Goal: Task Accomplishment & Management: Complete application form

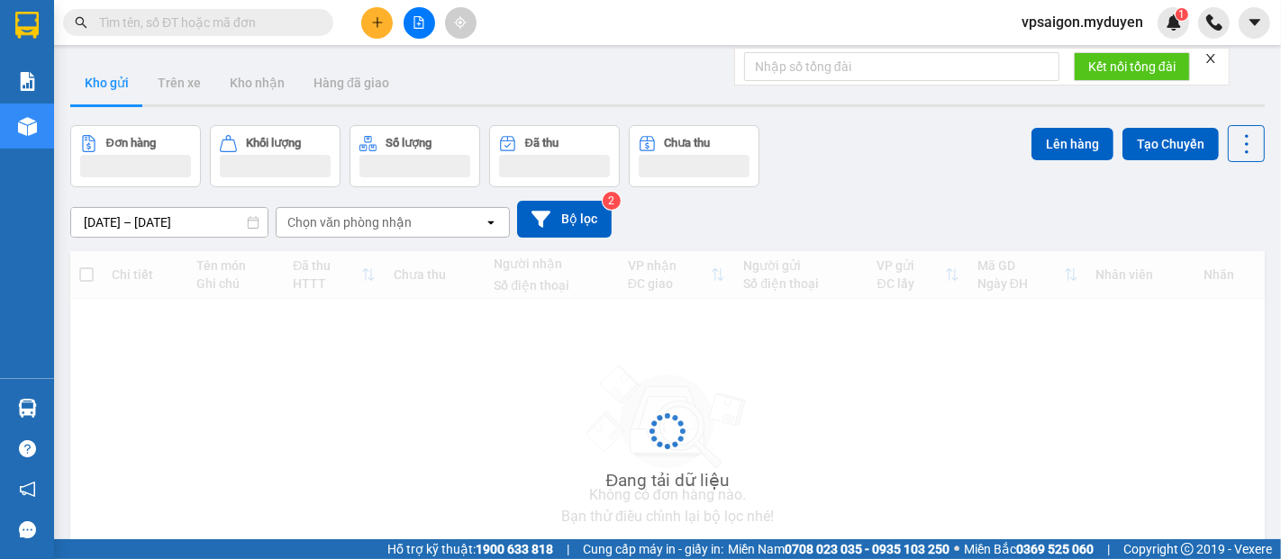
click at [395, 23] on div at bounding box center [418, 23] width 135 height 32
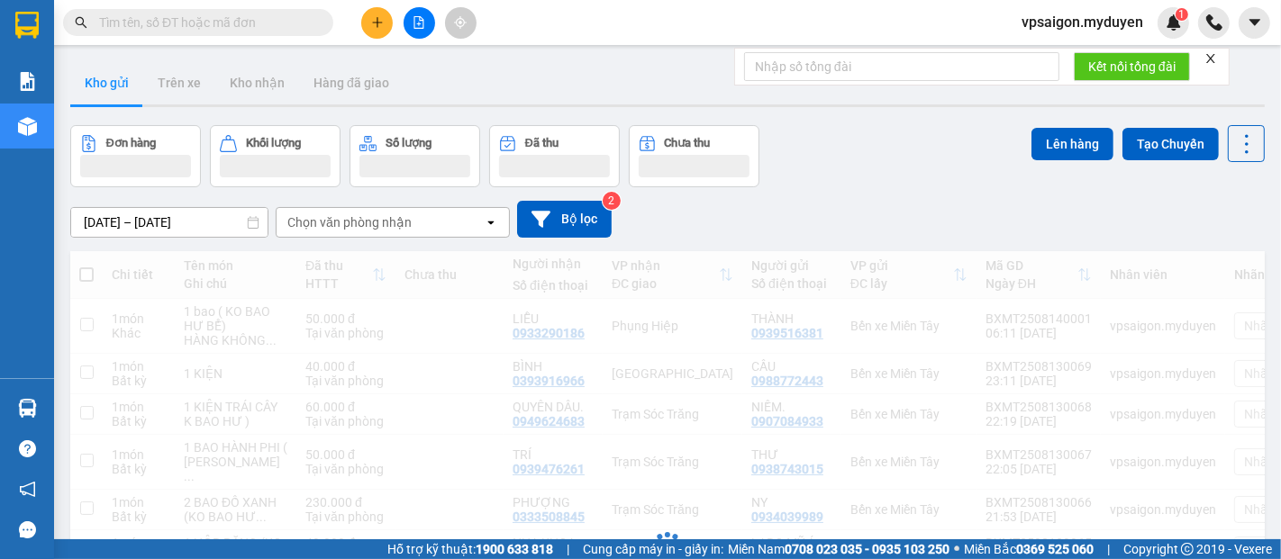
click at [373, 29] on button at bounding box center [377, 23] width 32 height 32
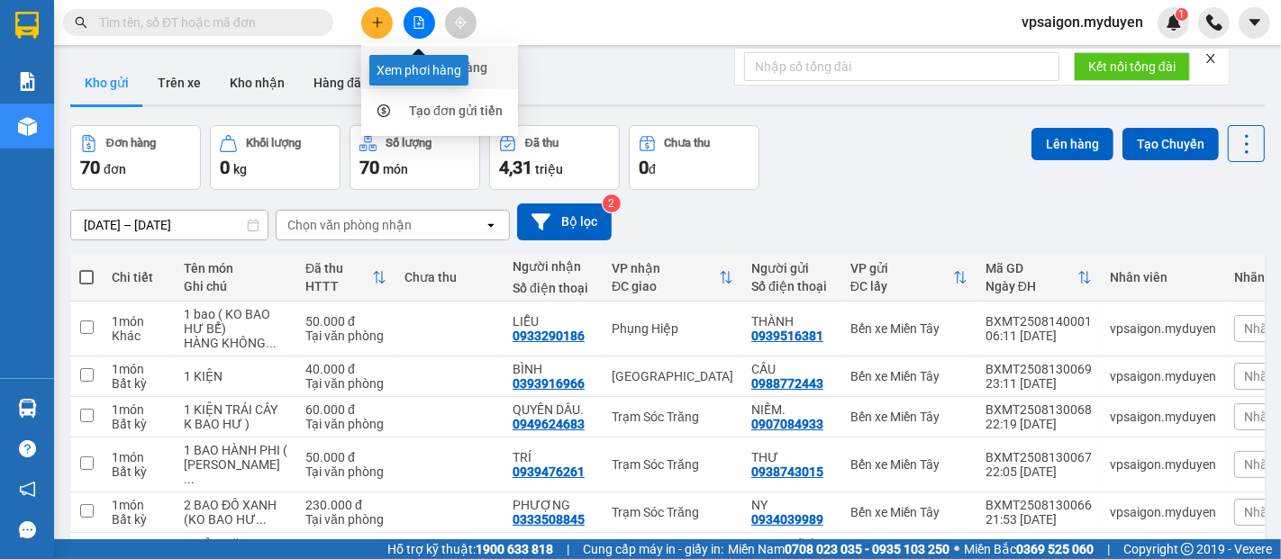
click at [406, 71] on div "Tạo đơn hàng" at bounding box center [439, 67] width 135 height 34
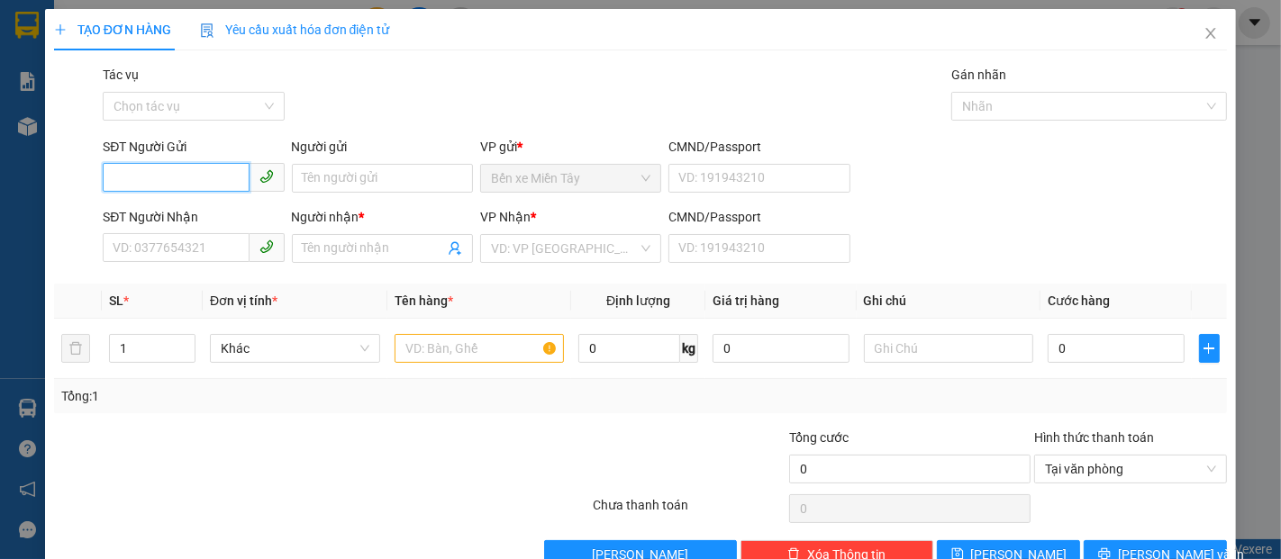
click at [136, 182] on input "SĐT Người Gửi" at bounding box center [176, 177] width 146 height 29
type input "137"
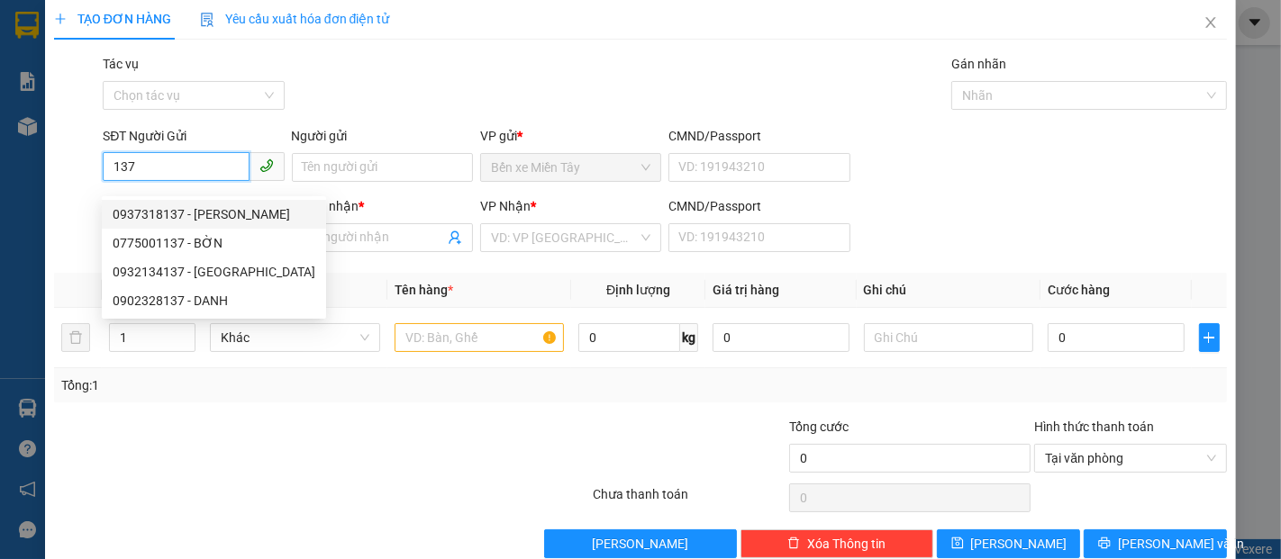
scroll to position [43, 0]
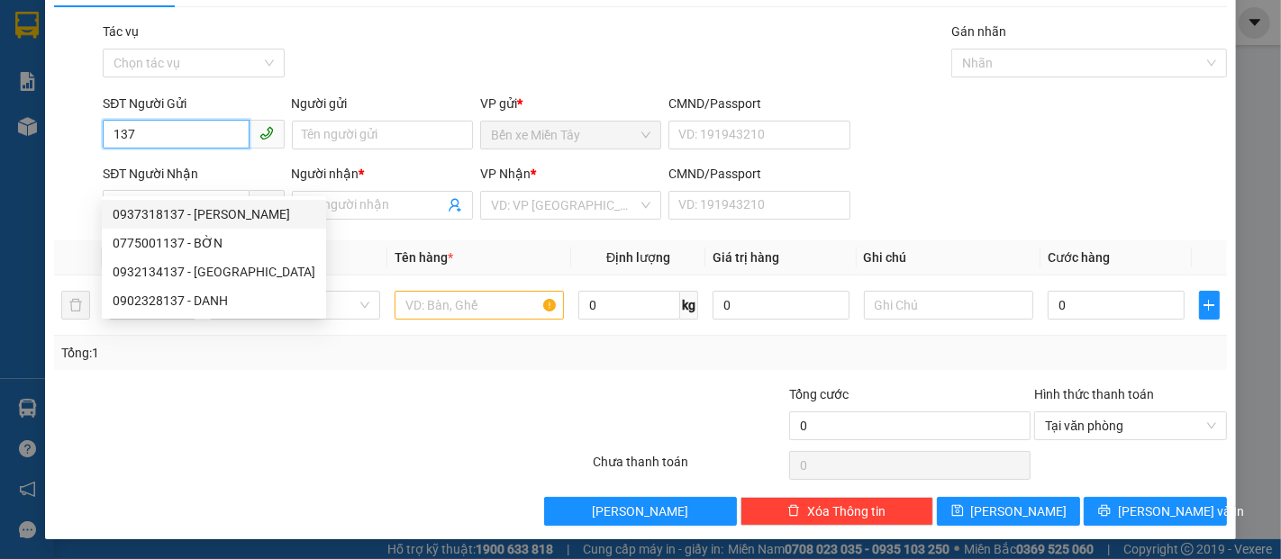
drag, startPoint x: 151, startPoint y: 132, endPoint x: 0, endPoint y: 41, distance: 176.6
click at [0, 41] on div "TẠO ĐƠN HÀNG Yêu cầu xuất hóa đơn điện tử Transit Pickup Surcharge Ids Transit …" at bounding box center [640, 279] width 1281 height 559
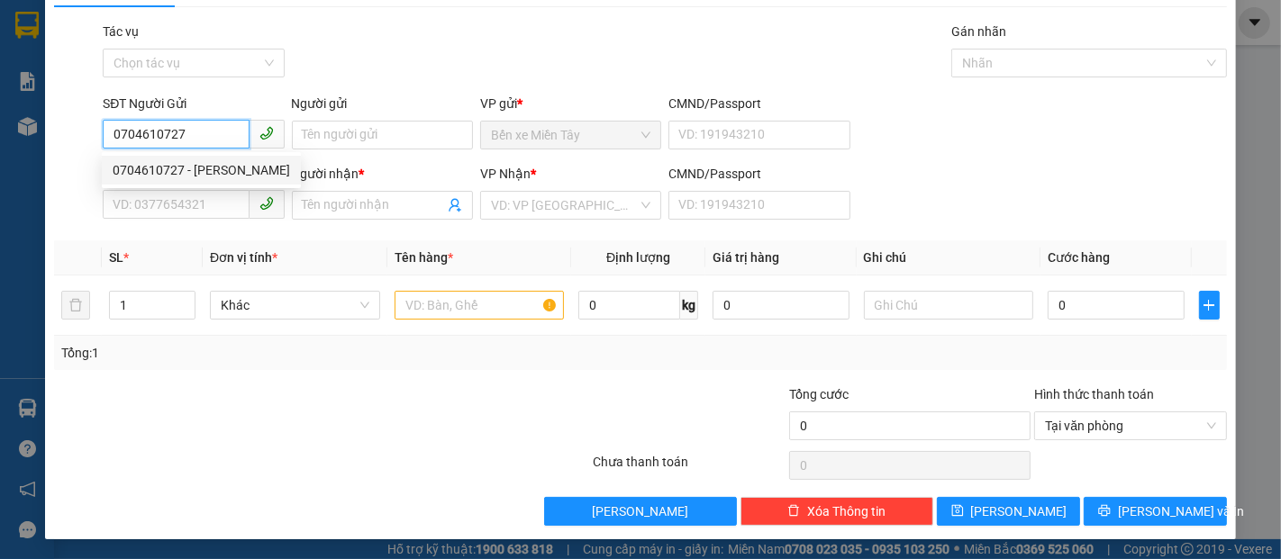
type input "0704610727"
click at [198, 152] on div "0704610727 0704610727 - [GEOGRAPHIC_DATA]" at bounding box center [201, 170] width 199 height 36
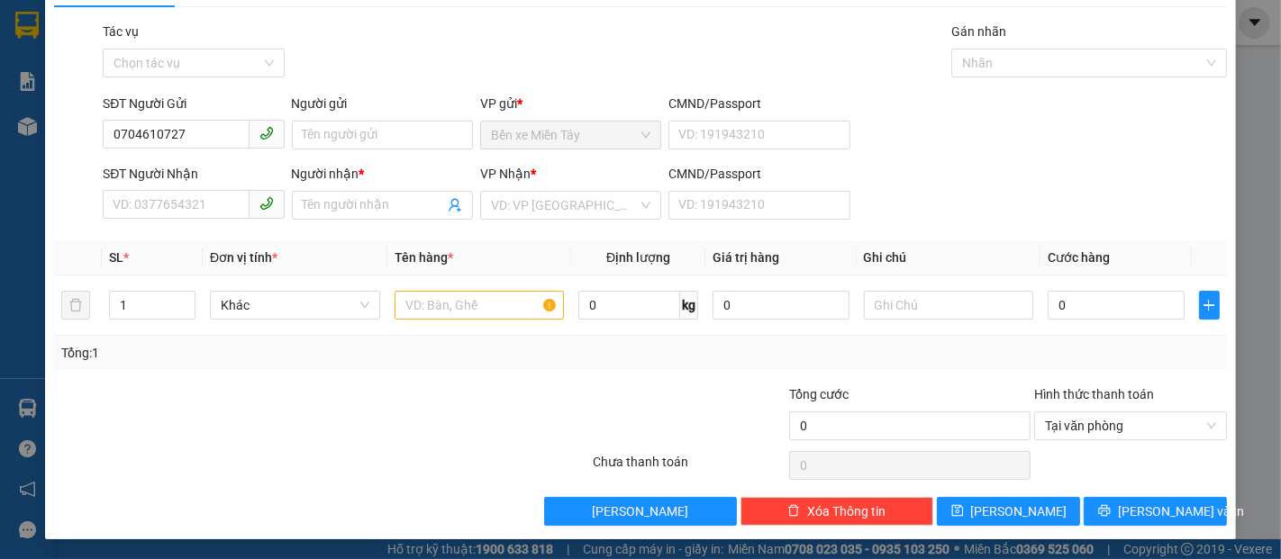
click at [187, 164] on div "SĐT Người Nhận" at bounding box center [193, 174] width 181 height 20
click at [187, 190] on input "SĐT Người Nhận" at bounding box center [176, 204] width 146 height 29
click at [204, 131] on input "0704610727" at bounding box center [176, 134] width 146 height 29
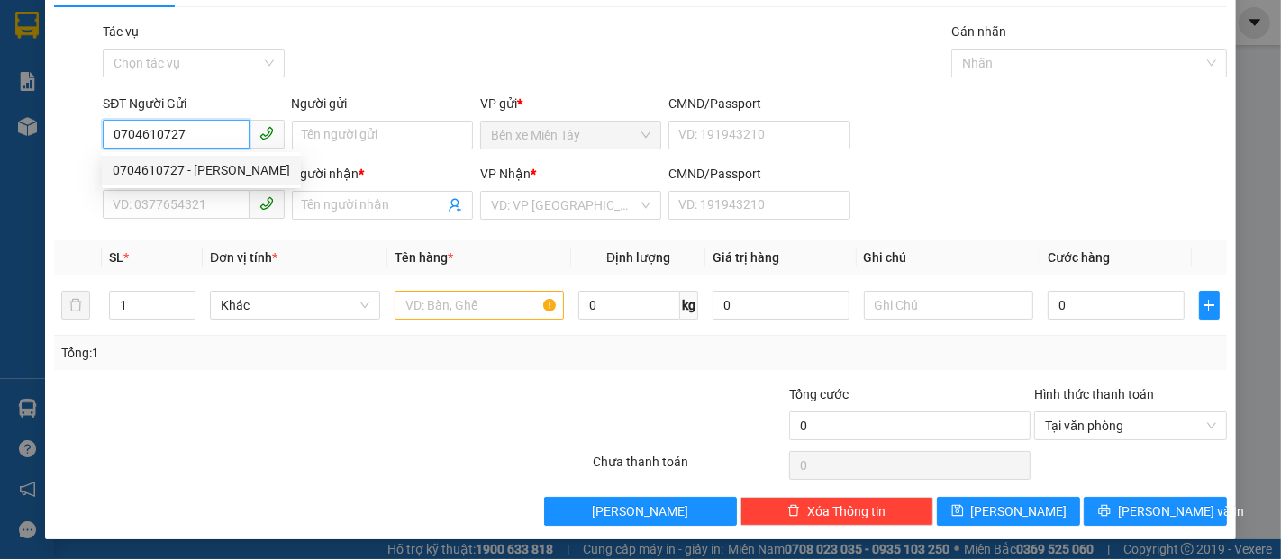
click at [212, 171] on div "0704610727 - [PERSON_NAME]" at bounding box center [201, 170] width 177 height 20
type input "HỮU ĐỨC"
type input "0384293137"
type input "THU HƯƠNG"
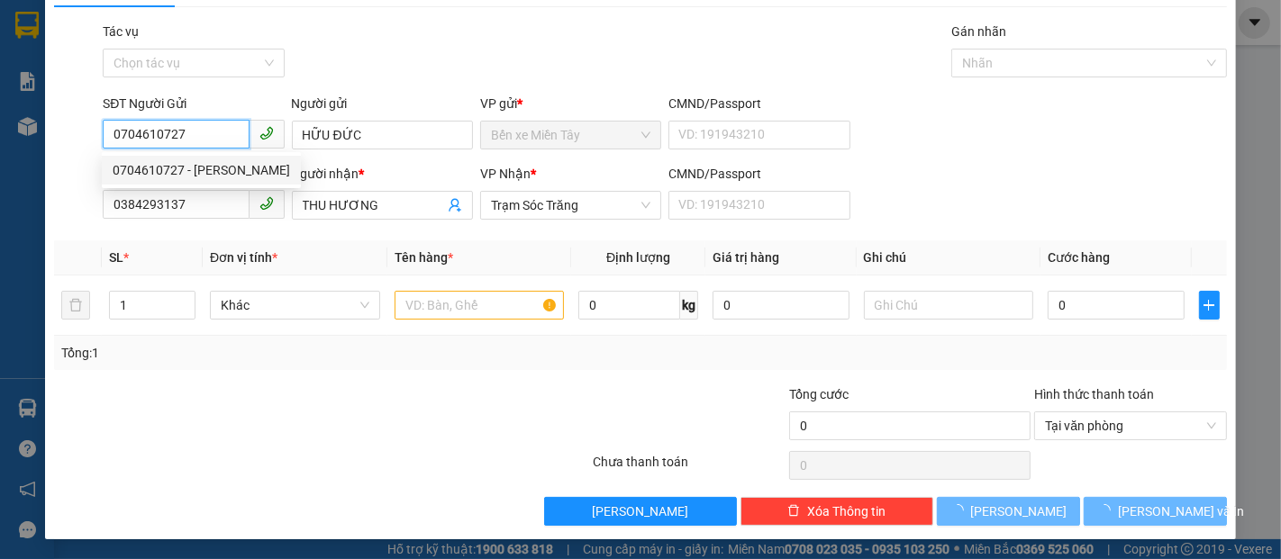
type input "20.000"
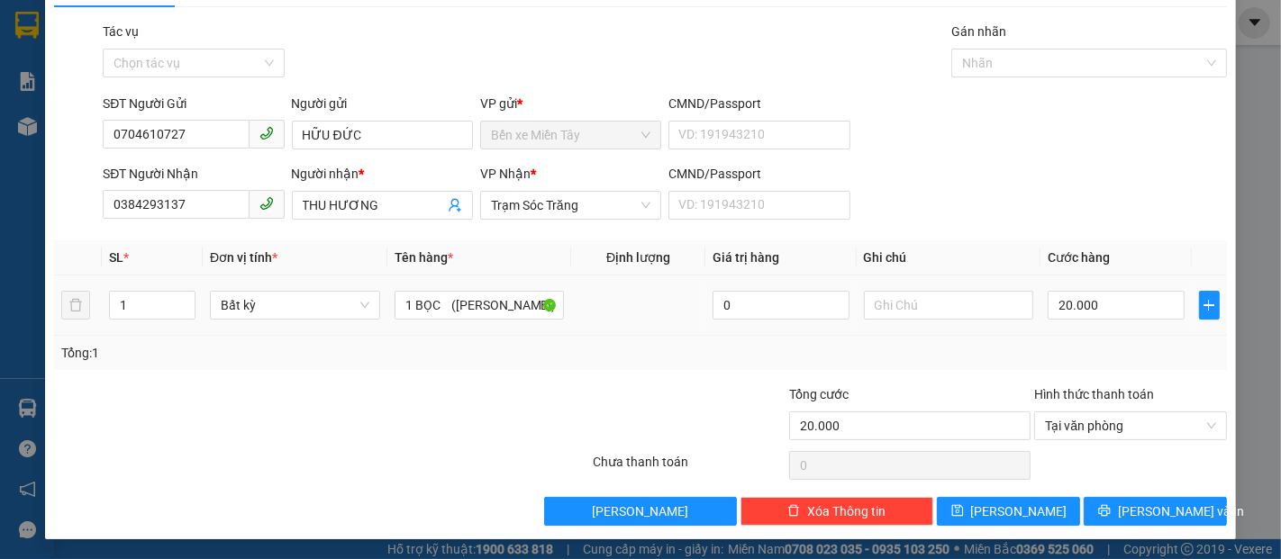
click at [439, 325] on td "1 BỌC ([PERSON_NAME])" at bounding box center [479, 306] width 185 height 60
click at [442, 308] on input "1 BỌC ([PERSON_NAME])" at bounding box center [480, 305] width 170 height 29
click at [1139, 505] on span "[PERSON_NAME] và In" at bounding box center [1181, 512] width 126 height 20
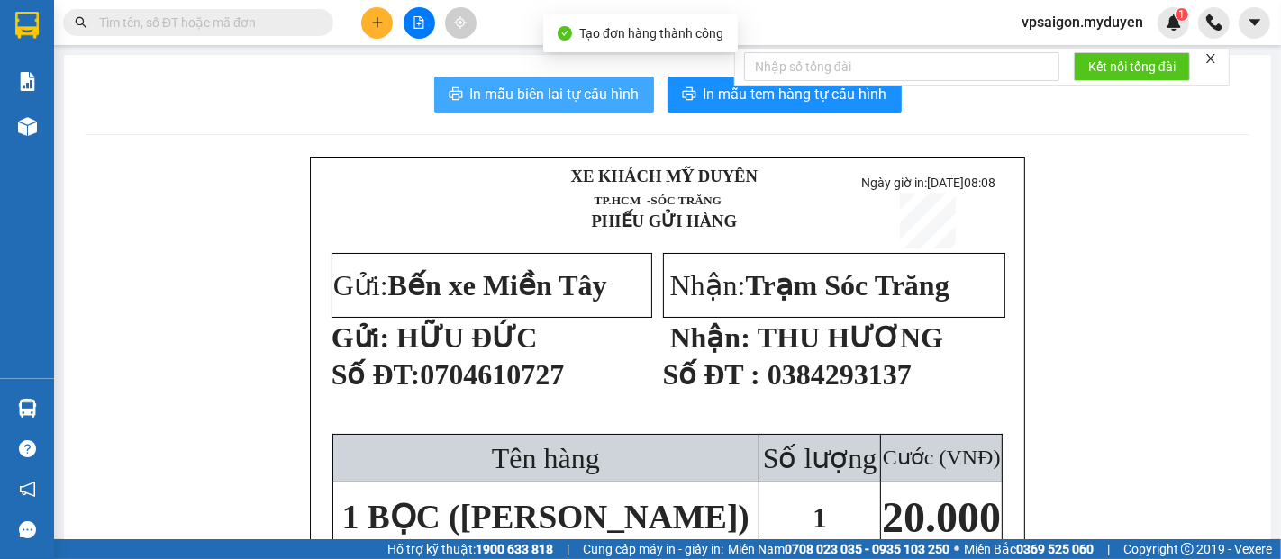
click at [540, 93] on span "In mẫu biên lai tự cấu hình" at bounding box center [554, 94] width 169 height 23
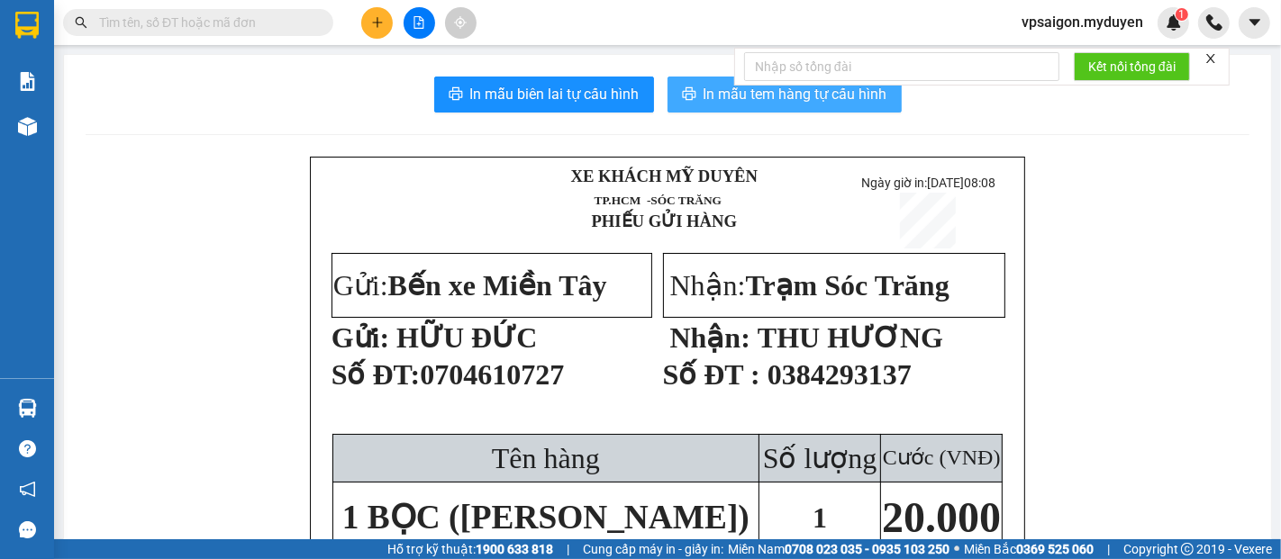
click at [763, 106] on button "In mẫu tem hàng tự cấu hình" at bounding box center [784, 95] width 234 height 36
